Goal: Information Seeking & Learning: Learn about a topic

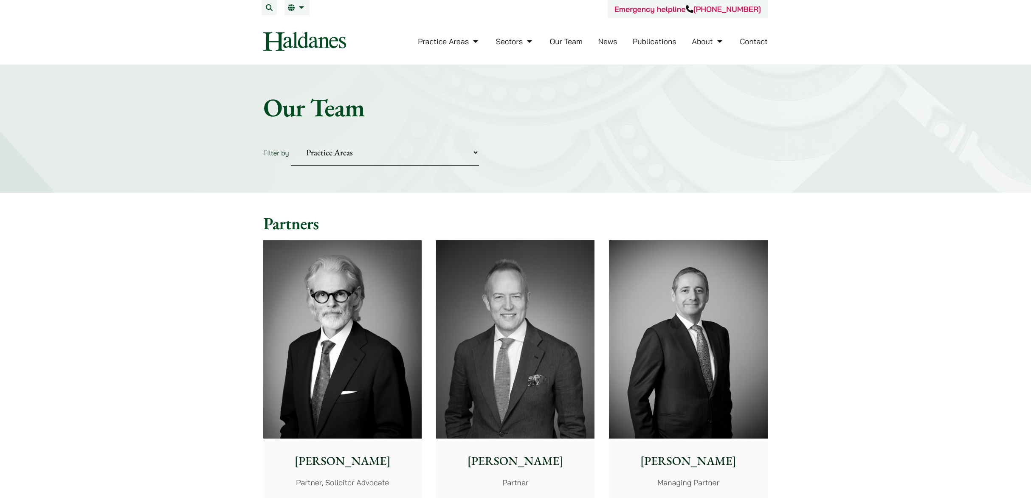
scroll to position [42, 0]
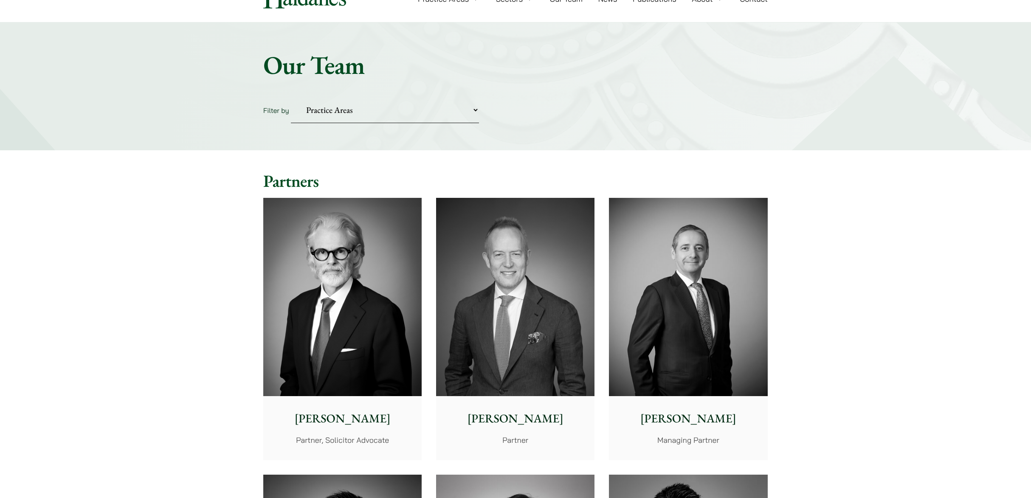
select select "media-entertainment-sports"
click at [291, 97] on select "Practice Areas Antitrust and Competition Civil Litigation & Dispute Resolution …" at bounding box center [385, 110] width 188 height 26
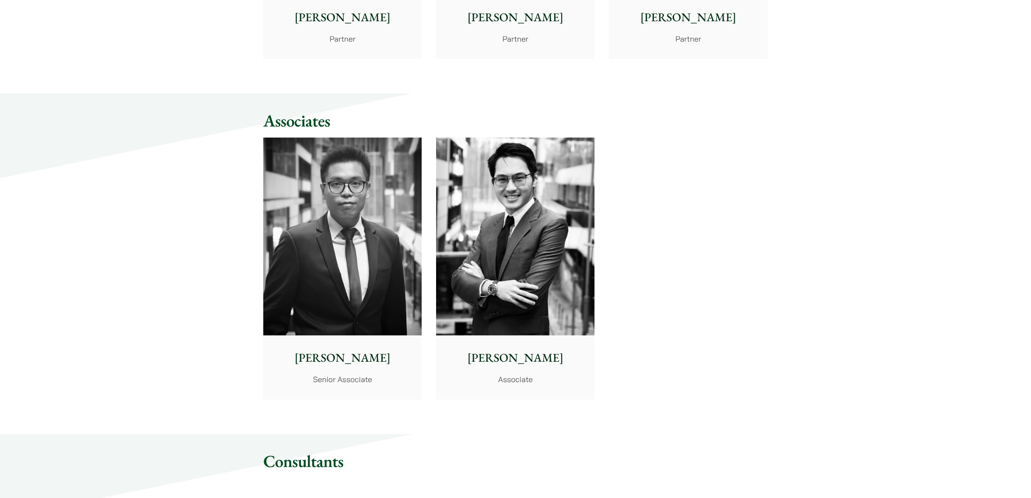
scroll to position [425, 0]
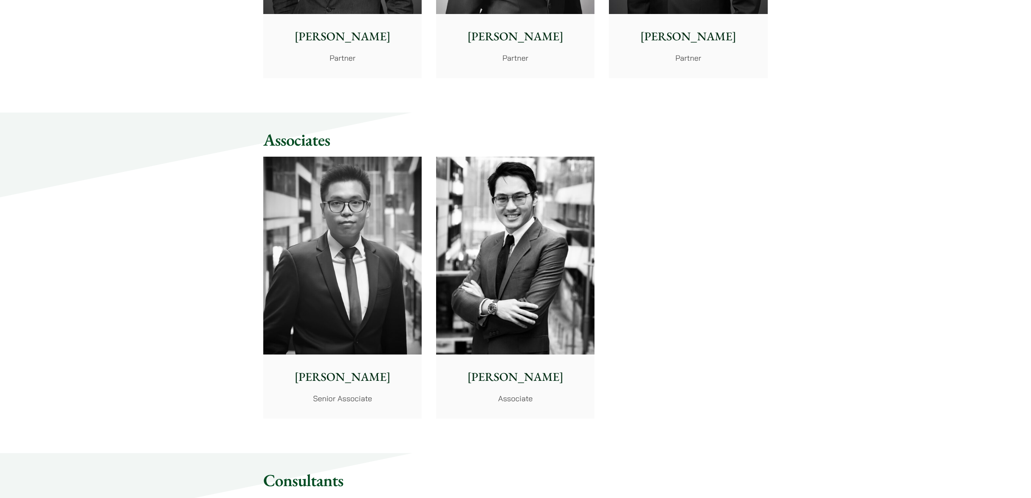
click at [348, 285] on img at bounding box center [342, 256] width 158 height 198
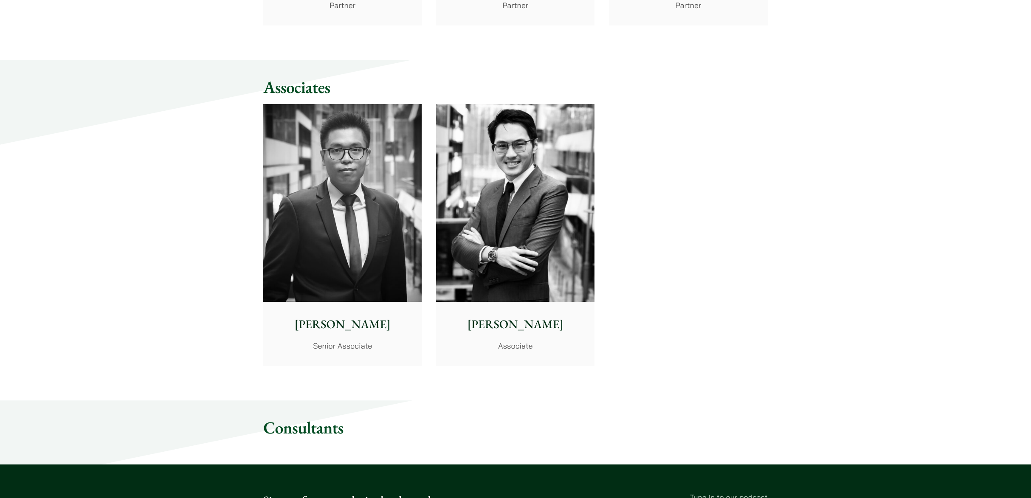
scroll to position [595, 0]
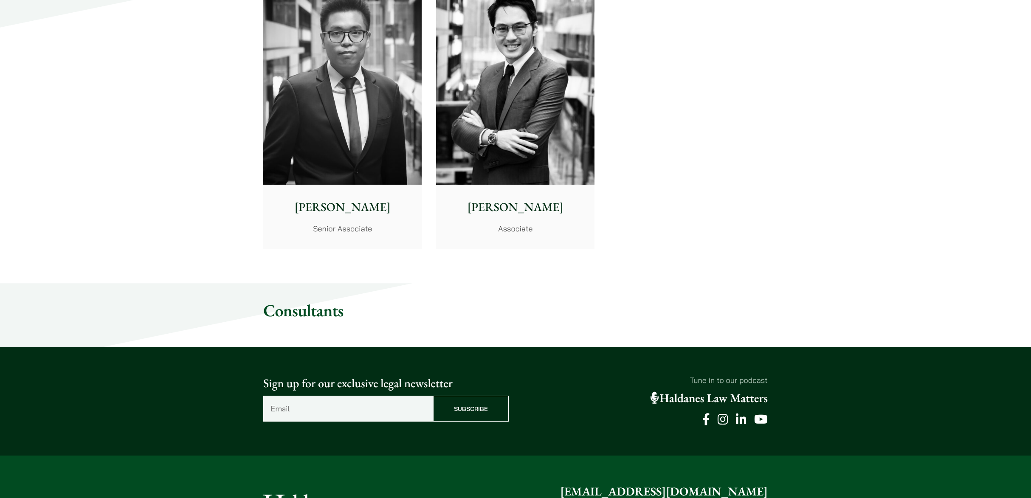
click at [485, 157] on img at bounding box center [515, 86] width 158 height 198
click at [315, 136] on img at bounding box center [342, 86] width 158 height 198
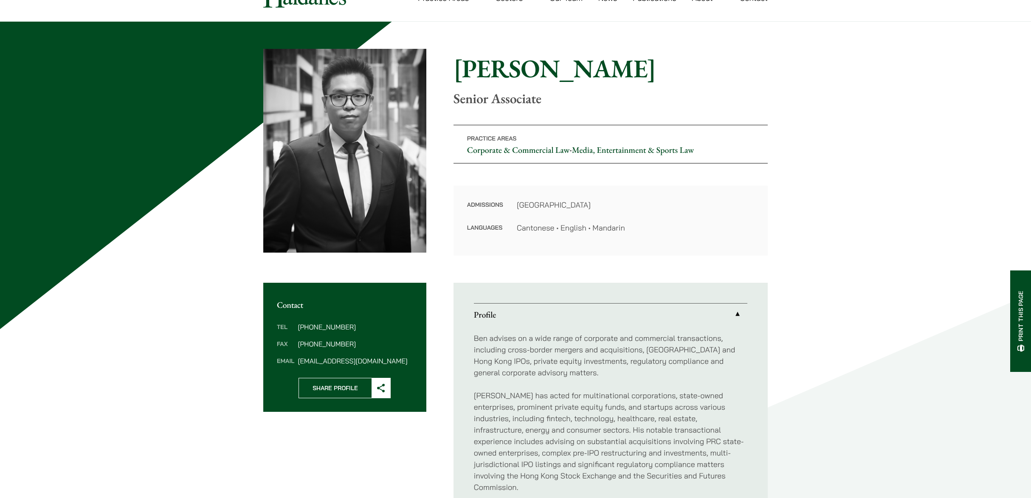
scroll to position [42, 0]
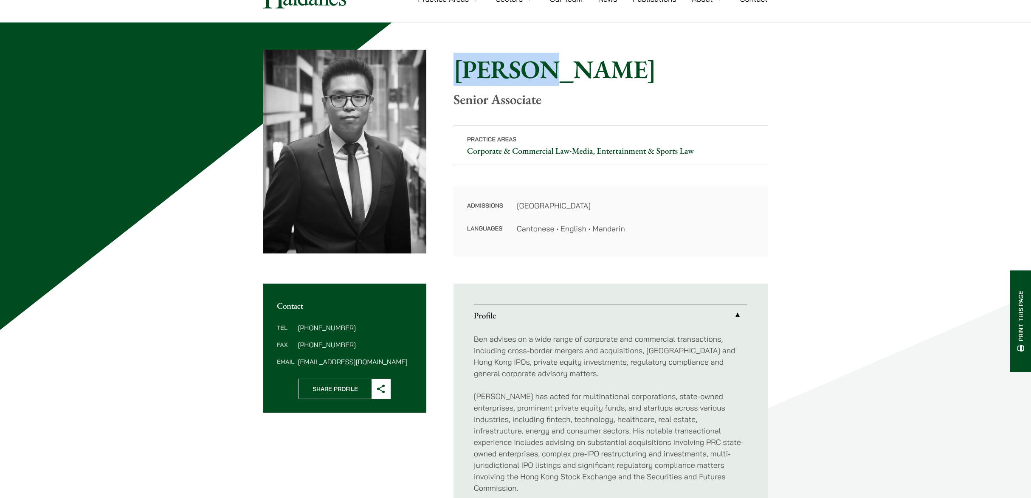
drag, startPoint x: 452, startPoint y: 68, endPoint x: 578, endPoint y: 78, distance: 126.1
click at [552, 73] on div "Home » Lawyers » [PERSON_NAME] [PERSON_NAME] Senior Associate Practice Areas Co…" at bounding box center [515, 153] width 505 height 207
click at [615, 85] on div "Home » Lawyers » [PERSON_NAME] [PERSON_NAME] Senior Associate" at bounding box center [611, 81] width 314 height 54
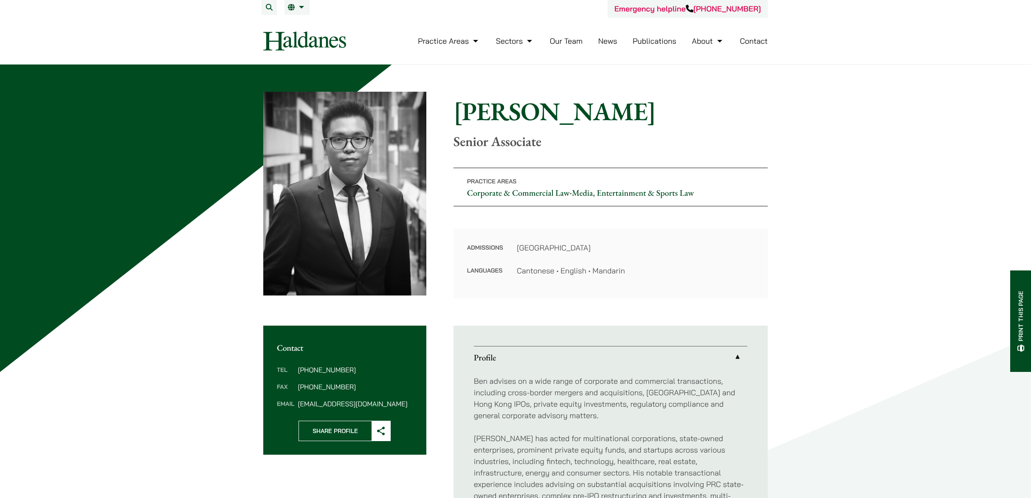
scroll to position [0, 0]
drag, startPoint x: 454, startPoint y: 111, endPoint x: 576, endPoint y: 116, distance: 122.0
click at [576, 116] on h1 "[PERSON_NAME]" at bounding box center [611, 111] width 314 height 31
copy h1 "[PERSON_NAME]"
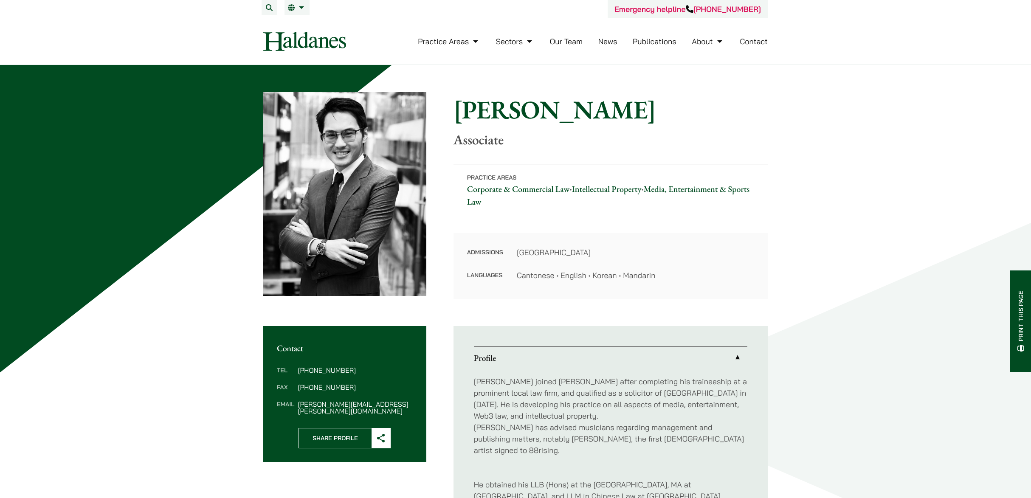
drag, startPoint x: 463, startPoint y: 106, endPoint x: 616, endPoint y: 105, distance: 152.9
click at [616, 105] on h1 "[PERSON_NAME]" at bounding box center [611, 109] width 314 height 31
copy h1 "[PERSON_NAME]"
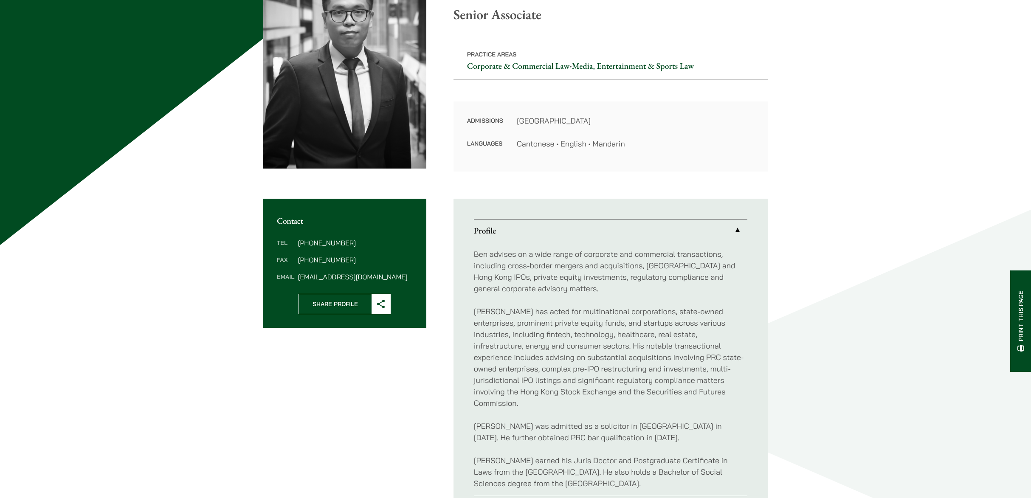
scroll to position [170, 0]
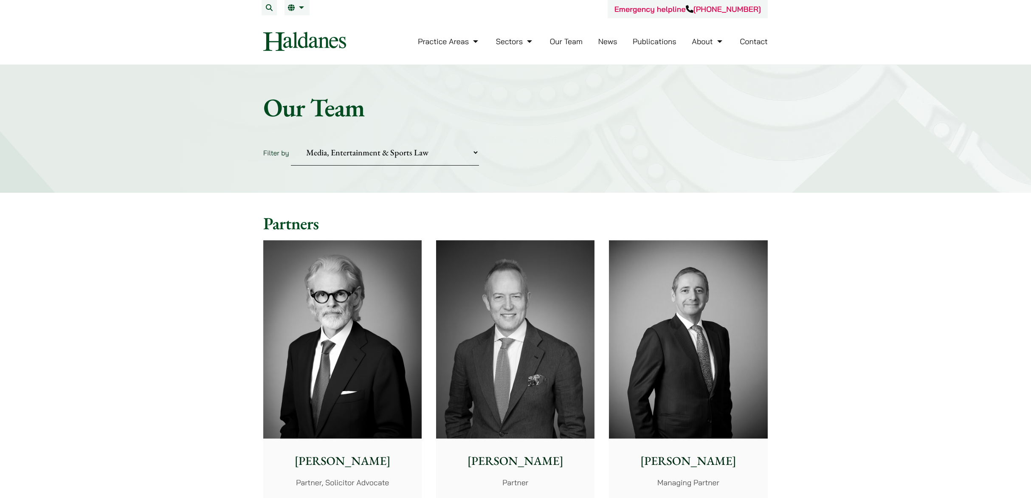
select select "media-entertainment-sports"
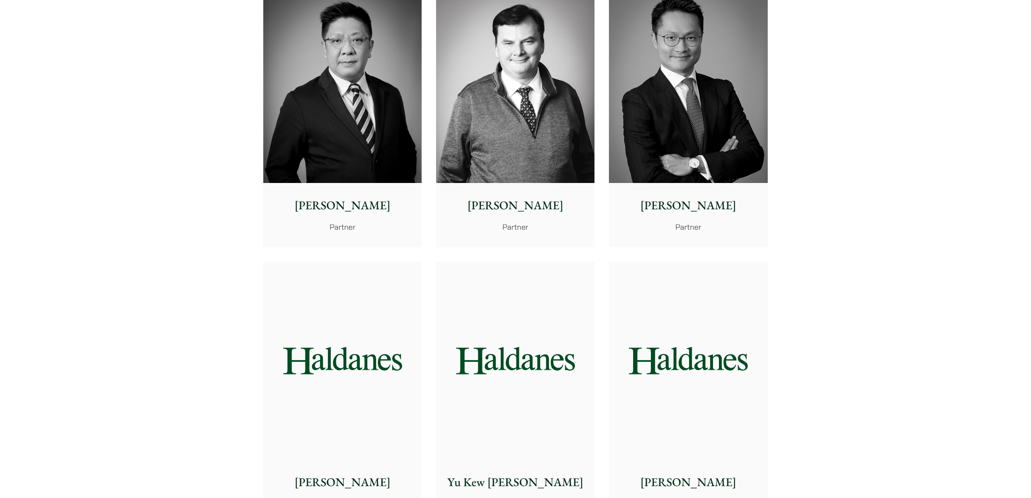
scroll to position [628, 0]
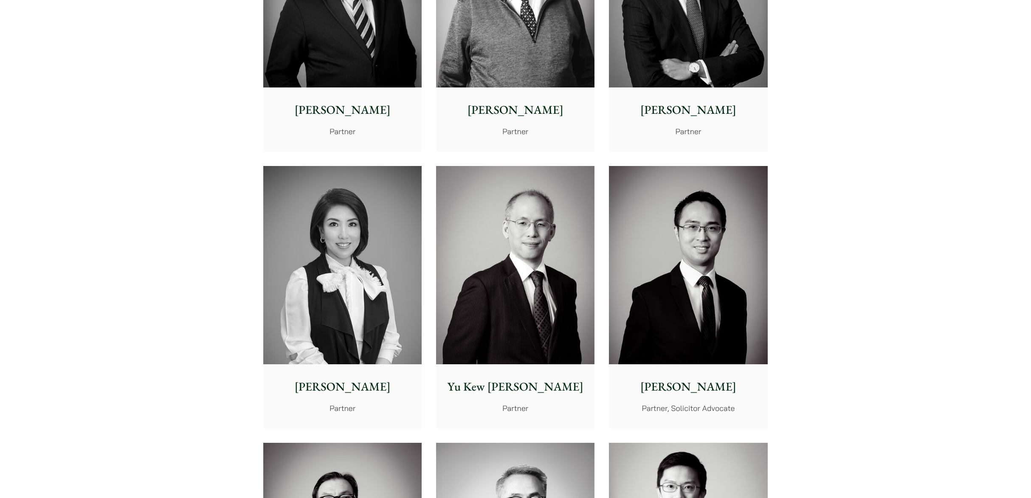
click at [379, 215] on img at bounding box center [342, 265] width 158 height 198
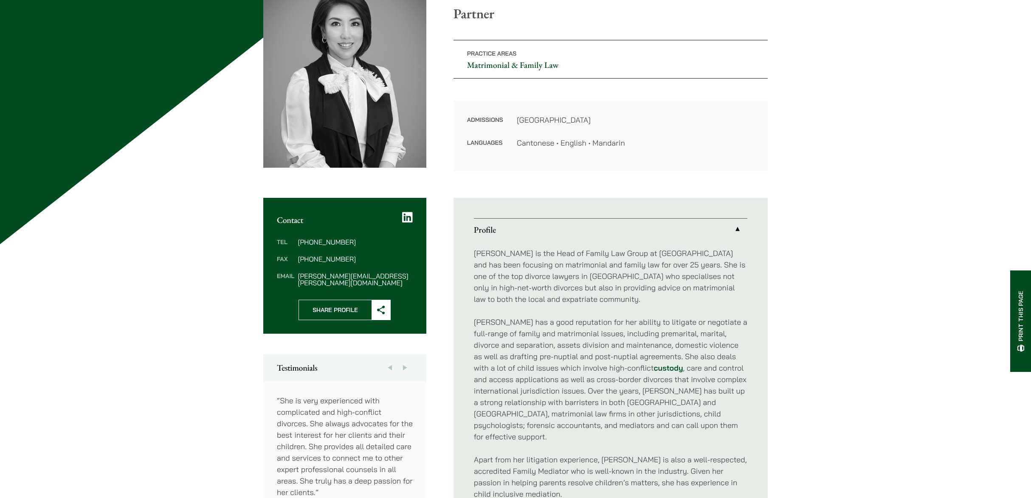
scroll to position [170, 0]
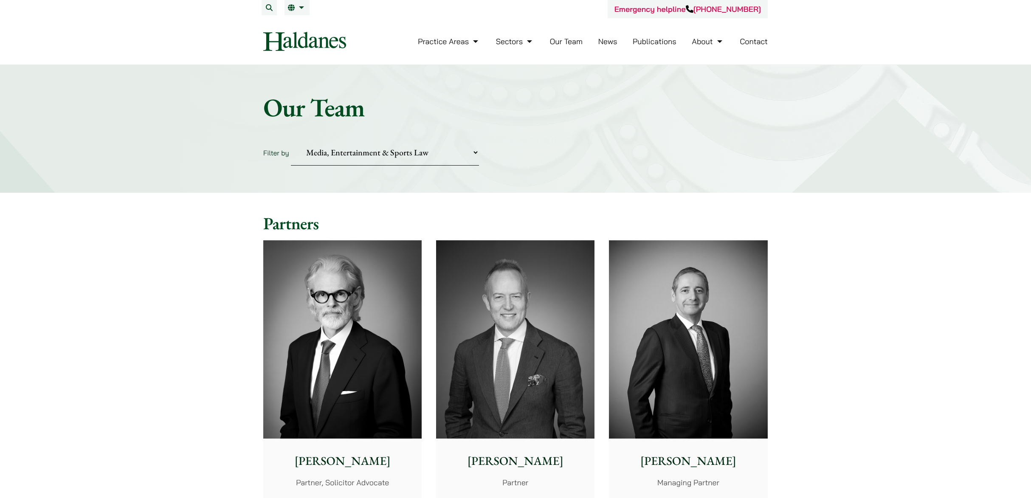
select select "media-entertainment-sports"
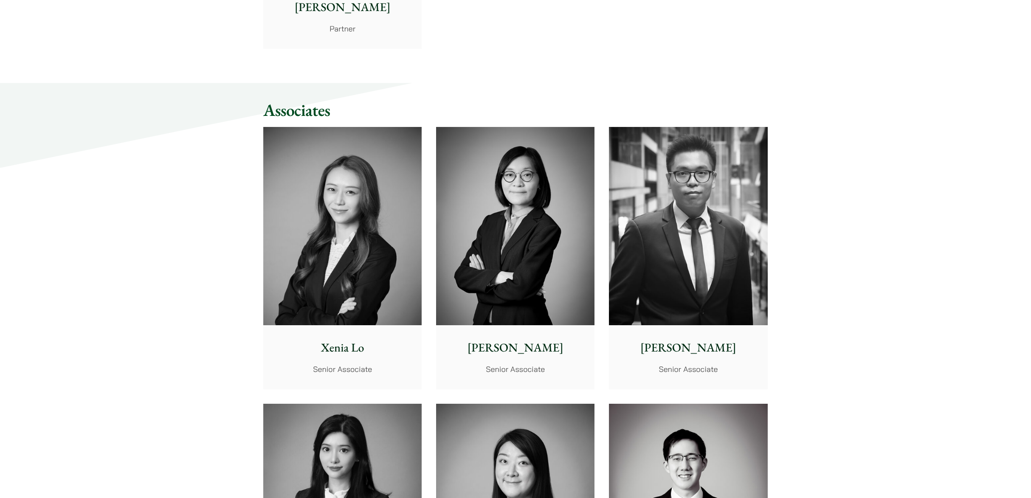
scroll to position [2242, 0]
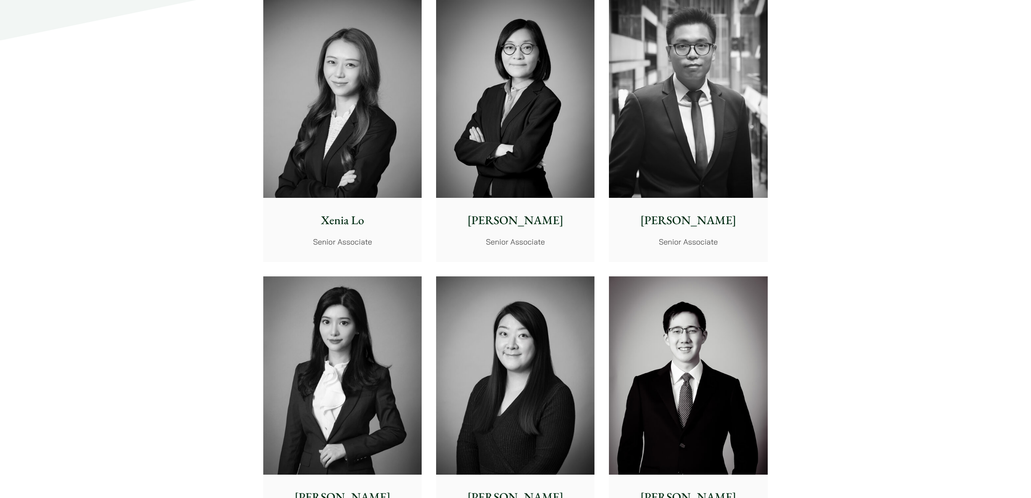
click at [529, 193] on img at bounding box center [515, 99] width 158 height 198
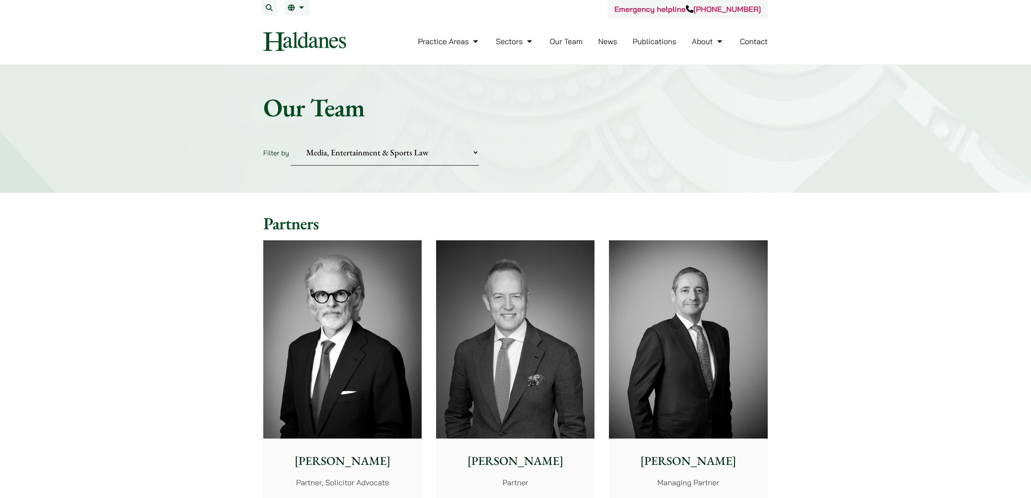
select select "media-entertainment-sports"
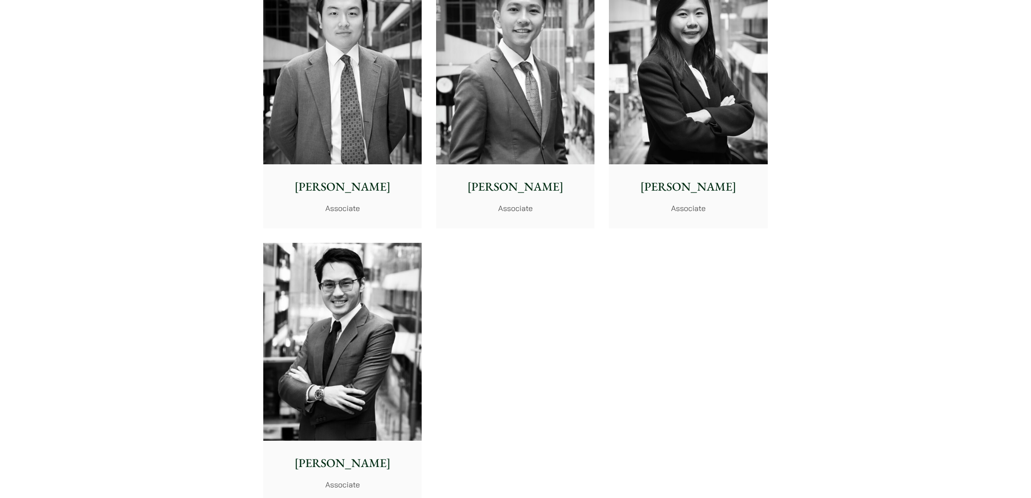
scroll to position [3346, 0]
